Goal: Navigation & Orientation: Find specific page/section

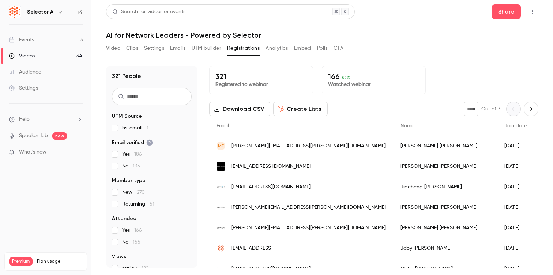
scroll to position [201, 0]
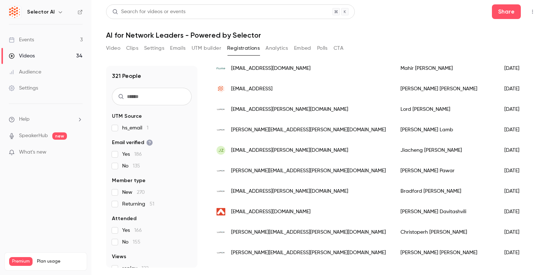
click at [71, 55] on link "Videos 34" at bounding box center [45, 56] width 91 height 16
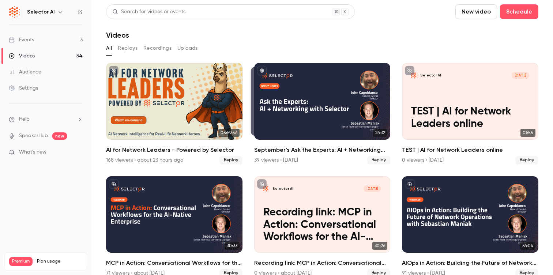
click at [48, 40] on link "Events 3" at bounding box center [45, 40] width 91 height 16
